Goal: Information Seeking & Learning: Learn about a topic

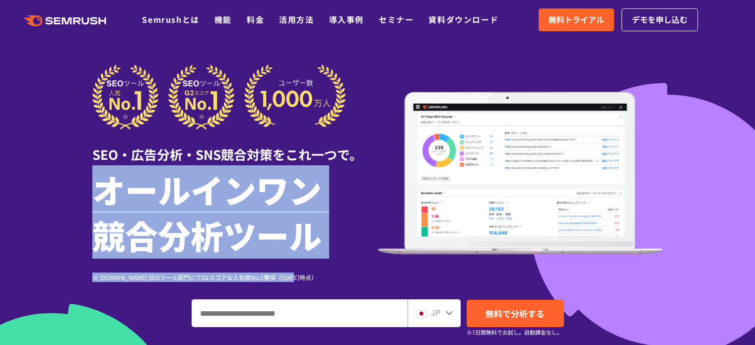
drag, startPoint x: 97, startPoint y: 181, endPoint x: 390, endPoint y: 273, distance: 307.3
click at [390, 273] on div "SEO・広告分析・SNS競合対策をこれ一つで。 オールインワン 競合分析ツール ※ [DOMAIN_NAME] SEOツール部門にてG2スコア＆人気度No.1…" at bounding box center [377, 173] width 571 height 217
click at [228, 280] on div "※ [DOMAIN_NAME] SEOツール部門にてG2スコア＆人気度No.1獲得（[DATE]時点）" at bounding box center [234, 277] width 285 height 9
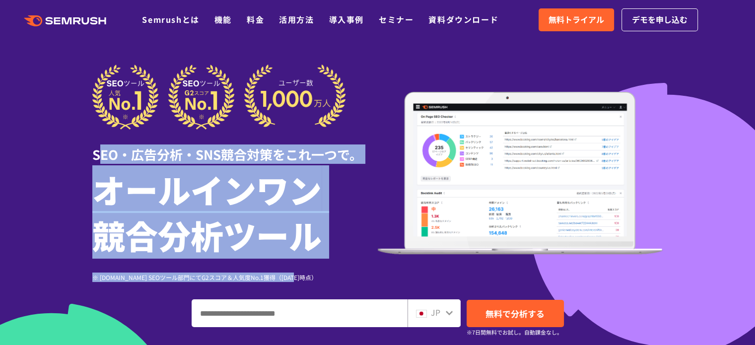
drag, startPoint x: 100, startPoint y: 154, endPoint x: 358, endPoint y: 261, distance: 279.1
click at [358, 261] on div "SEO・広告分析・SNS競合対策をこれ一つで。 オールインワン 競合分析ツール ※ [DOMAIN_NAME] SEOツール部門にてG2スコア＆人気度No.1…" at bounding box center [234, 173] width 285 height 217
click at [336, 254] on h1 "オールインワン 競合分析ツール" at bounding box center [234, 211] width 285 height 91
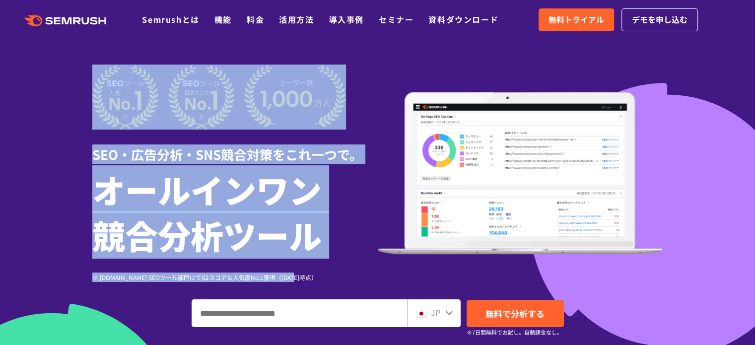
drag, startPoint x: 320, startPoint y: 276, endPoint x: 29, endPoint y: 132, distance: 325.0
click at [29, 132] on section "SEO・広告分析・SNS競合対策をこれ一つで。 オールインワン 競合分析ツール ※ [DOMAIN_NAME] SEOツール部門にてG2スコア＆人気度No.1…" at bounding box center [377, 277] width 755 height 554
click at [85, 156] on div "SEO・広告分析・SNS競合対策をこれ一つで。 オールインワン 競合分析ツール ※ [DOMAIN_NAME] SEOツール部門にてG2スコア＆人気度No.1…" at bounding box center [377, 235] width 591 height 340
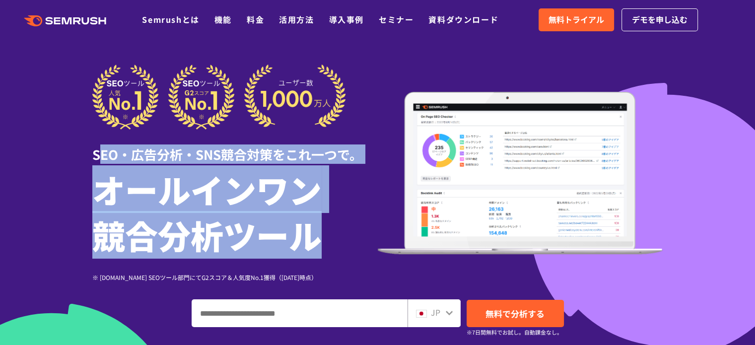
drag, startPoint x: 97, startPoint y: 146, endPoint x: 350, endPoint y: 258, distance: 277.2
click at [350, 256] on div "SEO・広告分析・SNS競合対策をこれ一つで。 オールインワン 競合分析ツール ※ [DOMAIN_NAME] SEOツール部門にてG2スコア＆人気度No.1…" at bounding box center [234, 173] width 285 height 217
click at [343, 208] on h1 "オールインワン 競合分析ツール" at bounding box center [234, 211] width 285 height 91
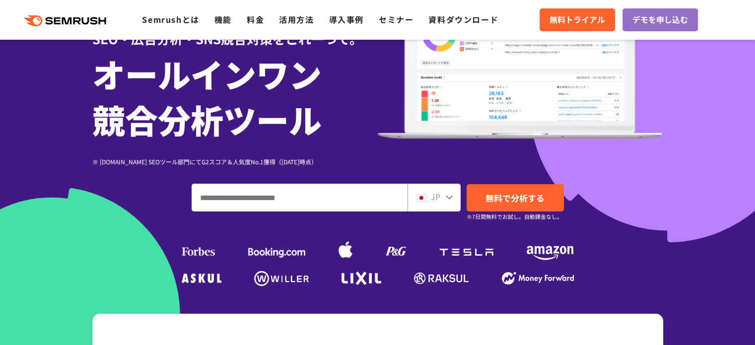
scroll to position [298, 0]
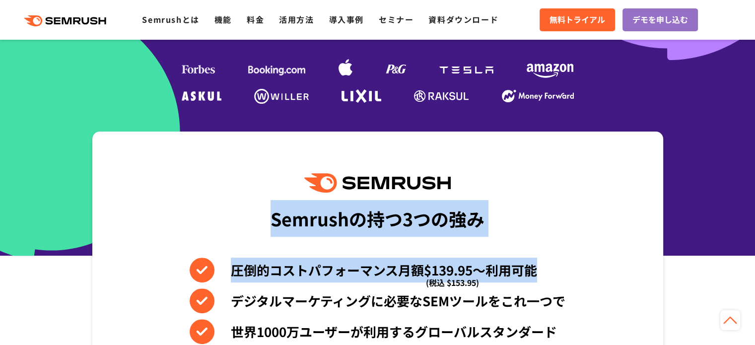
drag, startPoint x: 274, startPoint y: 217, endPoint x: 579, endPoint y: 281, distance: 312.1
click at [579, 281] on div "Semrushの持つ3つの強み 圧倒的コストパフォーマンス月額$139.95〜利用可能 (税込 $153.95) デジタルマーケティングに必要なSEMツールを…" at bounding box center [377, 300] width 571 height 337
drag, startPoint x: 255, startPoint y: 259, endPoint x: 244, endPoint y: 284, distance: 26.9
click at [244, 284] on div "Semrushの持つ3つの強み 圧倒的コストパフォーマンス月額$139.95〜利用可能 (税込 $153.95) デジタルマーケティングに必要なSEMツールを…" at bounding box center [377, 300] width 571 height 337
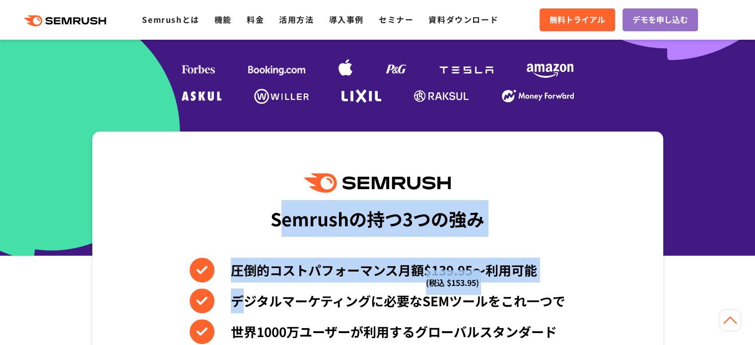
click at [244, 284] on div "圧倒的コストパフォーマンス月額$139.95〜利用可能 (税込 $153.95) デジタルマーケティングに必要なSEMツールをこれ一つで 世界[DATE]万ユ…" at bounding box center [378, 301] width 376 height 86
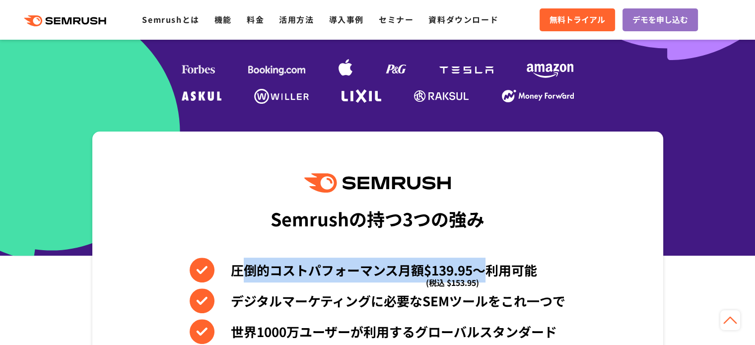
drag, startPoint x: 490, startPoint y: 281, endPoint x: 236, endPoint y: 270, distance: 254.0
click at [236, 270] on li "圧倒的コストパフォーマンス月額$139.95〜利用可能 (税込 $153.95)" at bounding box center [378, 270] width 376 height 25
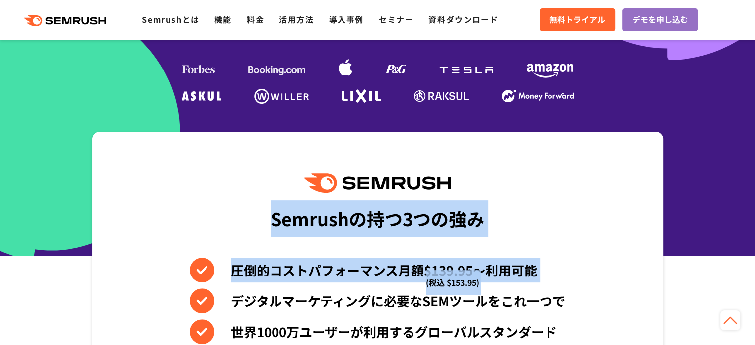
drag, startPoint x: 237, startPoint y: 257, endPoint x: 235, endPoint y: 287, distance: 29.9
click at [235, 287] on div "Semrushの持つ3つの強み 圧倒的コストパフォーマンス月額$139.95〜利用可能 (税込 $153.95) デジタルマーケティングに必要なSEMツールを…" at bounding box center [377, 300] width 571 height 337
click at [235, 287] on div "圧倒的コストパフォーマンス月額$139.95〜利用可能 (税込 $153.95) デジタルマーケティングに必要なSEMツールをこれ一つで 世界[DATE]万ユ…" at bounding box center [378, 301] width 376 height 86
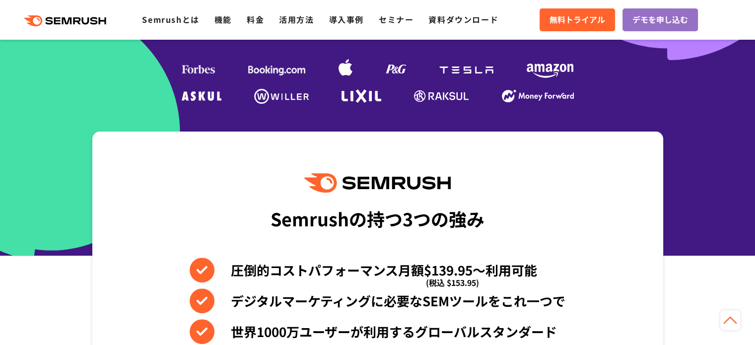
scroll to position [397, 0]
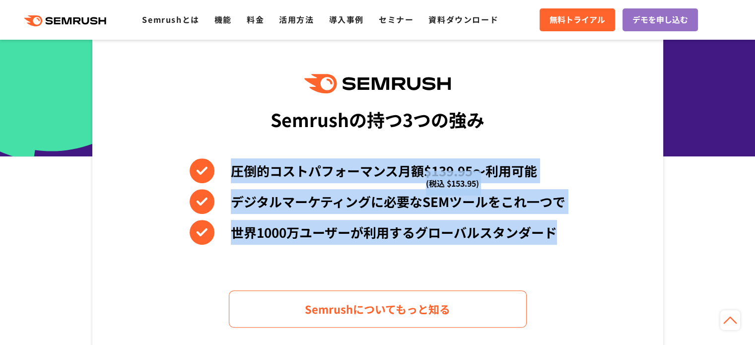
drag, startPoint x: 226, startPoint y: 164, endPoint x: 651, endPoint y: 244, distance: 432.4
click at [651, 244] on div "Semrushの持つ3つの強み 圧倒的コストパフォーマンス月額$139.95〜利用可能 (税込 $153.95) デジタルマーケティングに必要なSEMツールを…" at bounding box center [377, 200] width 571 height 337
click at [647, 242] on div "Semrushの持つ3つの強み 圧倒的コストパフォーマンス月額$139.95〜利用可能 (税込 $153.95) デジタルマーケティングに必要なSEMツールを…" at bounding box center [377, 200] width 571 height 337
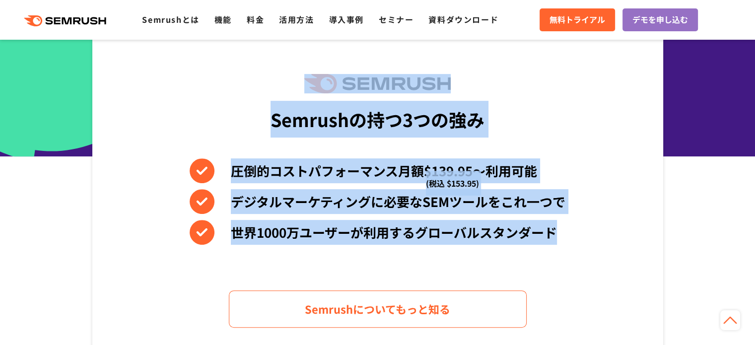
drag, startPoint x: 645, startPoint y: 241, endPoint x: 284, endPoint y: 76, distance: 396.6
click at [285, 76] on div "Semrushの持つ3つの強み 圧倒的コストパフォーマンス月額$139.95〜利用可能 (税込 $153.95) デジタルマーケティングに必要なSEMツールを…" at bounding box center [377, 200] width 571 height 337
click at [249, 114] on div "Semrushの持つ3つの強み 圧倒的コストパフォーマンス月額$139.95〜利用可能 (税込 $153.95) デジタルマーケティングに必要なSEMツールを…" at bounding box center [377, 200] width 571 height 337
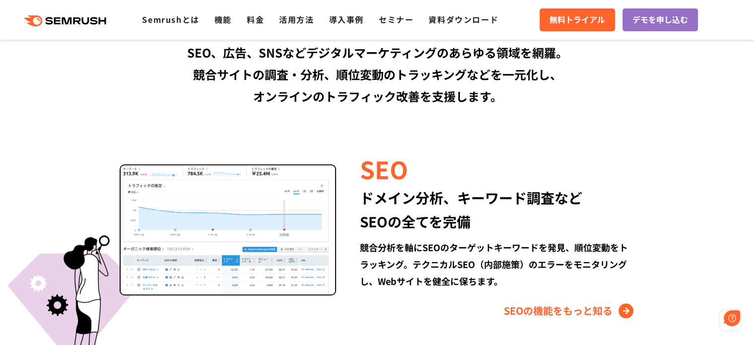
scroll to position [0, 0]
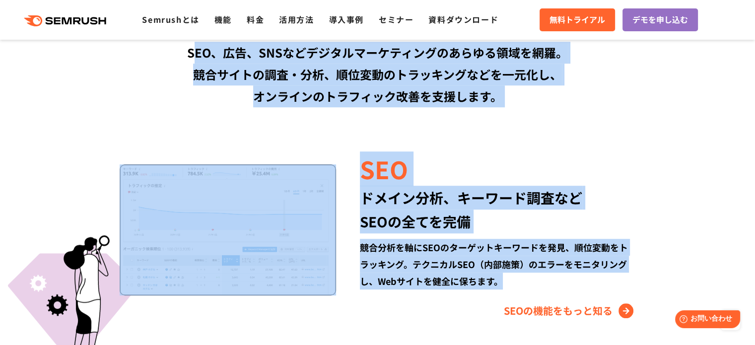
drag, startPoint x: 195, startPoint y: 54, endPoint x: 626, endPoint y: 290, distance: 491.9
click at [618, 285] on div "競合分析を軸にSEOのターゲットキーワードを発見、順位変動をトラッキング。テクニカルSEO（内部施策）のエラーをモニタリングし、Webサイトを健全に保ちます。" at bounding box center [498, 264] width 276 height 51
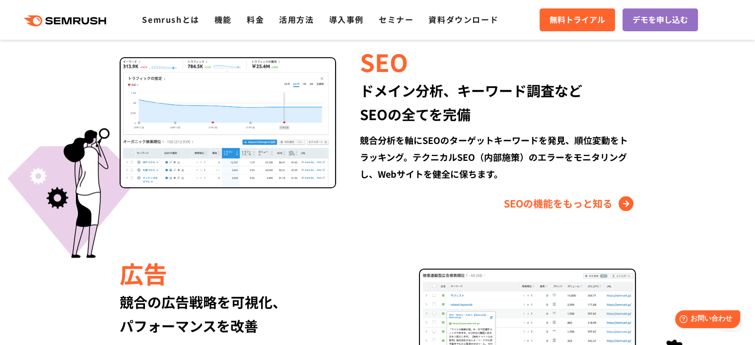
scroll to position [1142, 0]
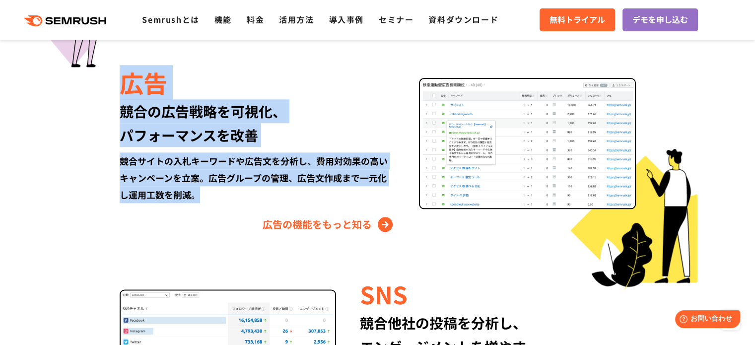
drag, startPoint x: 121, startPoint y: 79, endPoint x: 180, endPoint y: 231, distance: 163.5
click at [180, 231] on div "広告 競合の広告戦略を可視化、 パフォーマンスを改善 競合サイトの入札キーワードや広告文を分析し、費用対効果の高いキャンペーンを立案。広告グループの管理、広告…" at bounding box center [269, 149] width 299 height 167
click at [180, 231] on div "広告の機能をもっと知る" at bounding box center [258, 224] width 276 height 16
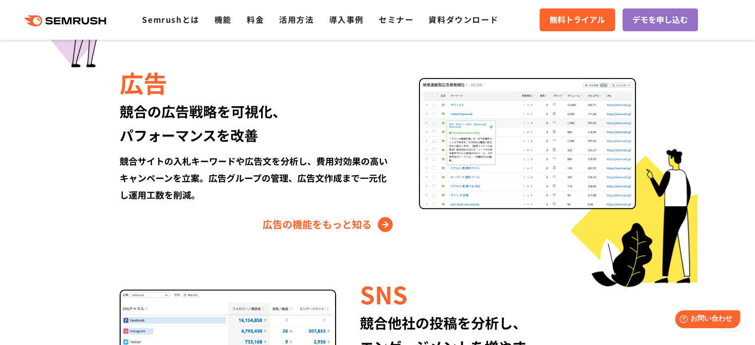
click at [151, 232] on div "広告の機能をもっと知る" at bounding box center [258, 224] width 276 height 16
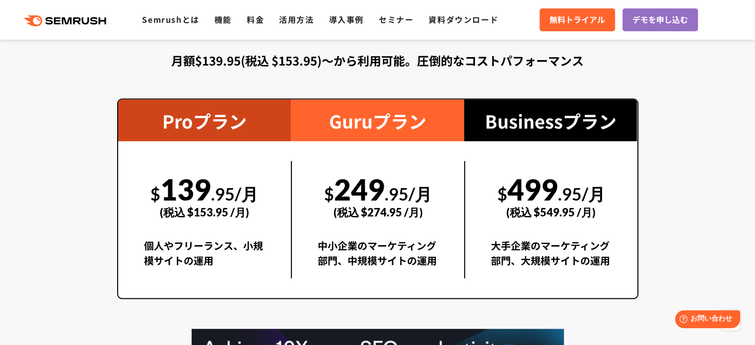
scroll to position [1787, 0]
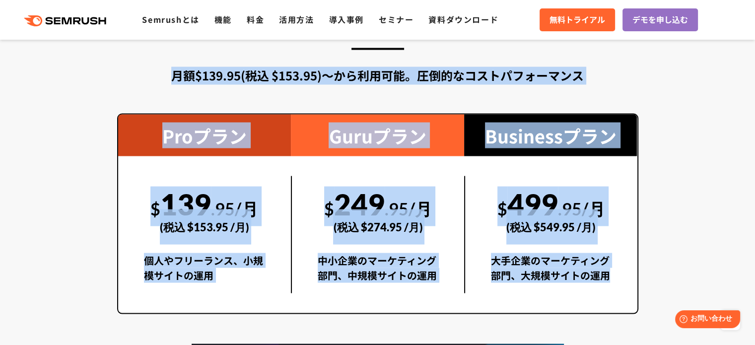
drag, startPoint x: 156, startPoint y: 91, endPoint x: 633, endPoint y: 301, distance: 521.4
click at [633, 301] on div "料金プラン 月額$139.95(税込 $153.95)〜から利用可能。圧倒的なコストパフォーマンス Proプラン $ 139 .95/月 (税込 $153.9…" at bounding box center [377, 248] width 521 height 466
click at [103, 217] on section "料金プラン 月額$139.95(税込 $153.95)〜から利用可能。圧倒的なコストパフォーマンス Proプラン $ 139 .95/月 (税込 $153.9…" at bounding box center [377, 249] width 755 height 556
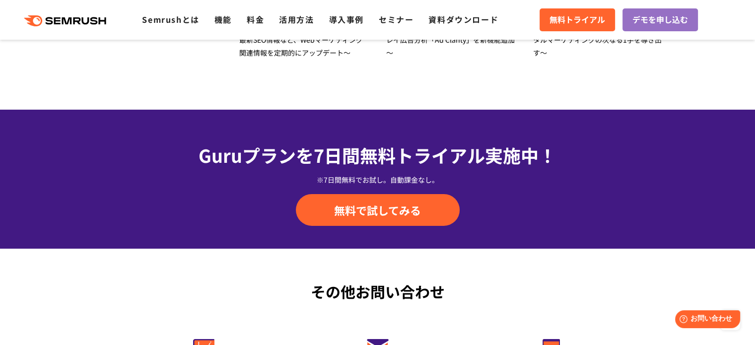
scroll to position [3376, 0]
